Goal: Find specific page/section

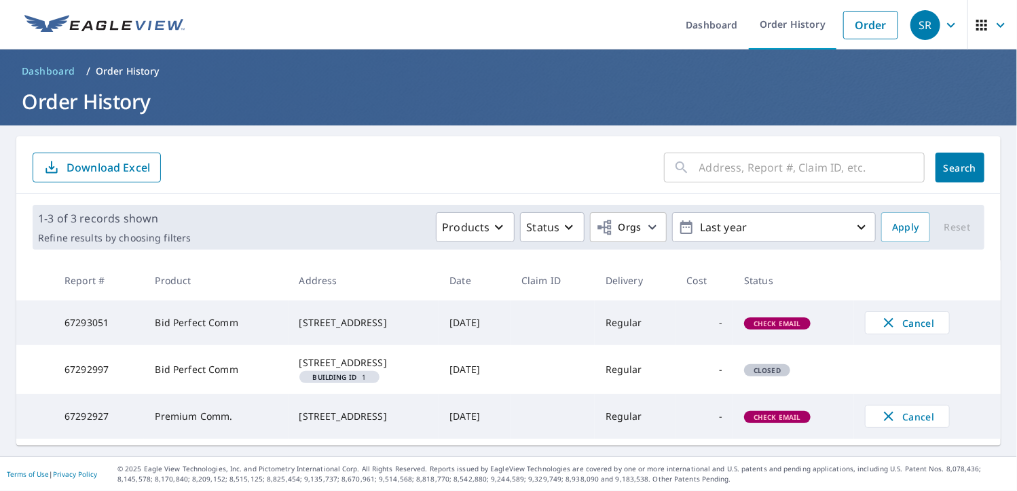
scroll to position [15, 0]
click at [787, 422] on span "Check Email" at bounding box center [777, 418] width 64 height 10
click at [496, 219] on icon "button" at bounding box center [499, 227] width 16 height 16
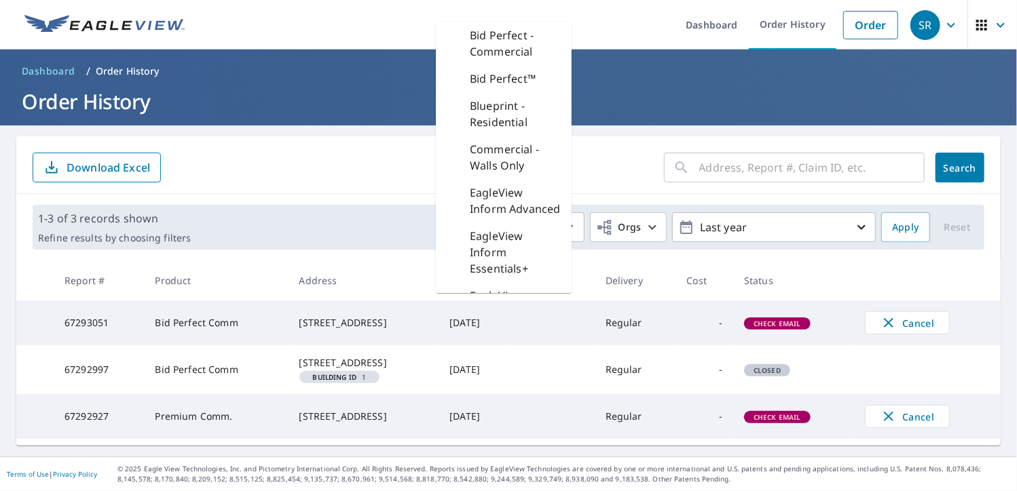
click at [625, 153] on form "​ Search Download Excel" at bounding box center [509, 168] width 952 height 30
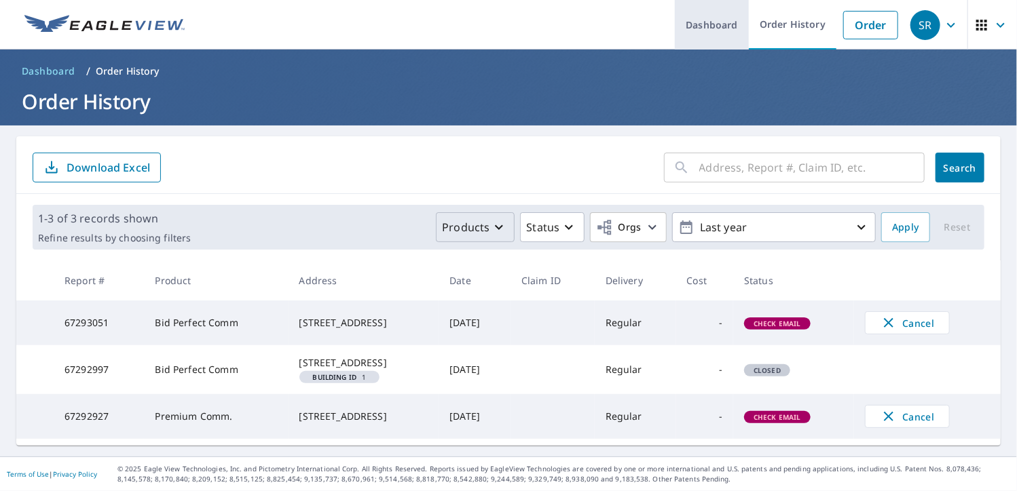
click at [722, 12] on link "Dashboard" at bounding box center [712, 25] width 74 height 50
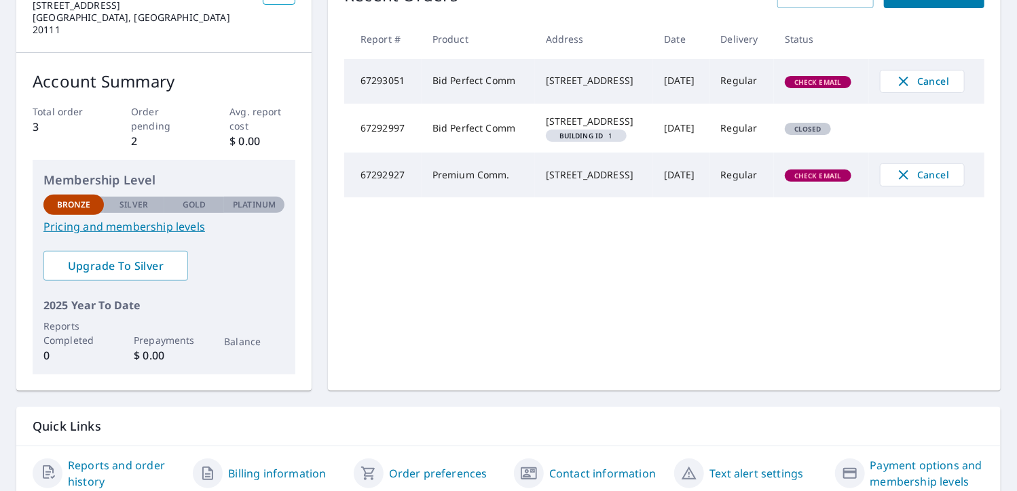
scroll to position [212, 0]
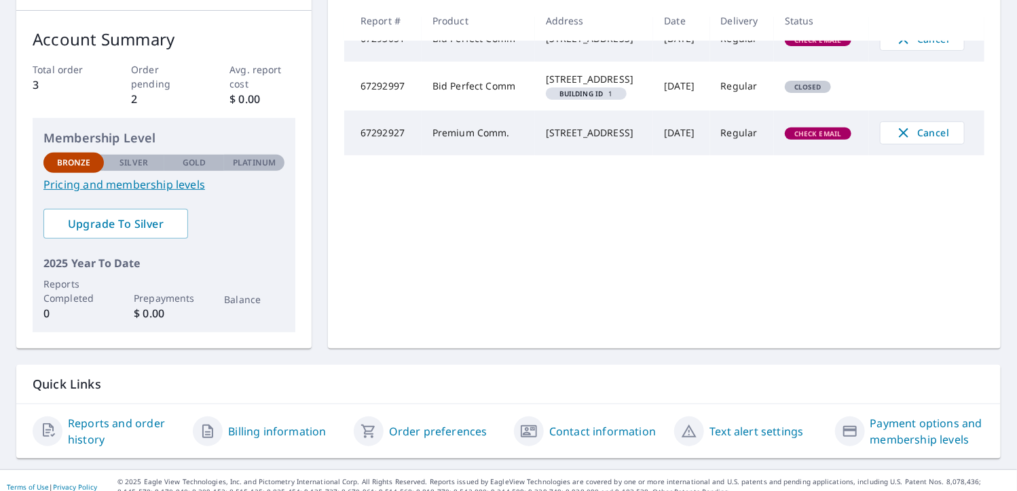
click at [144, 415] on link "Reports and order history" at bounding box center [125, 431] width 114 height 33
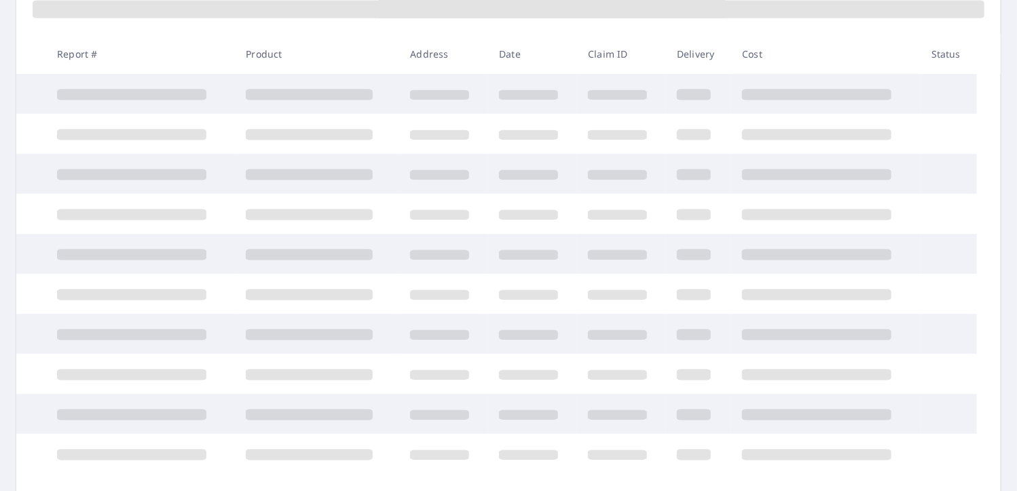
scroll to position [212, 0]
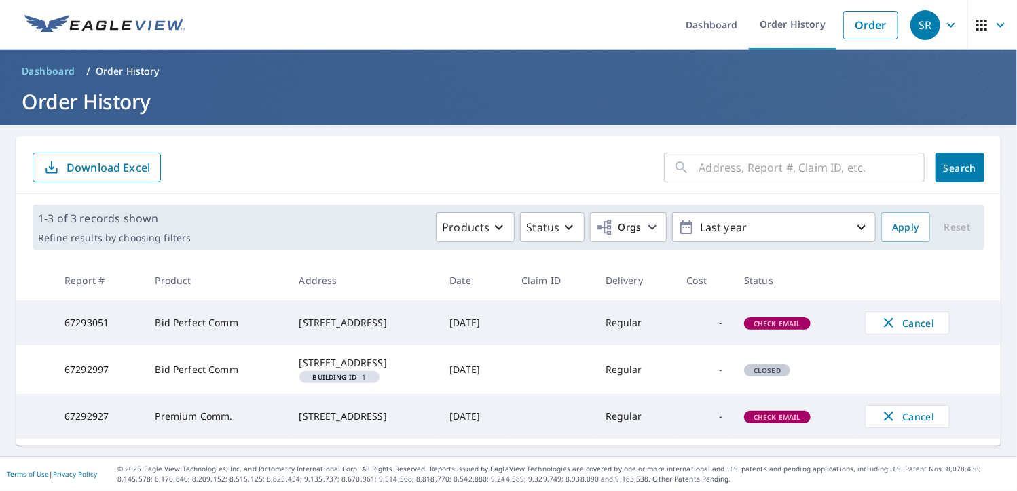
scroll to position [15, 0]
